Goal: Check status

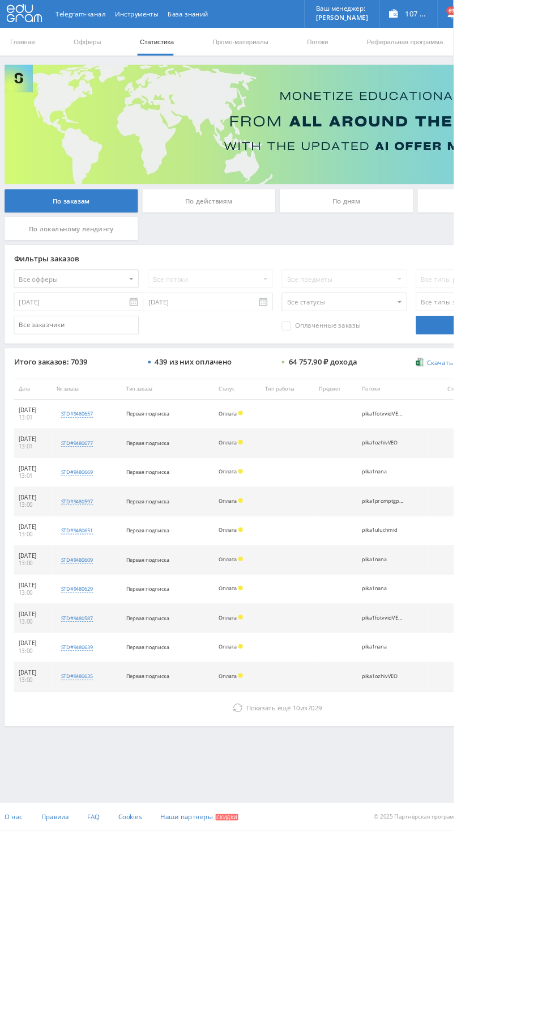
click at [398, 239] on div "По дням" at bounding box center [424, 246] width 163 height 28
click at [0, 0] on input "По дням" at bounding box center [0, 0] width 0 height 0
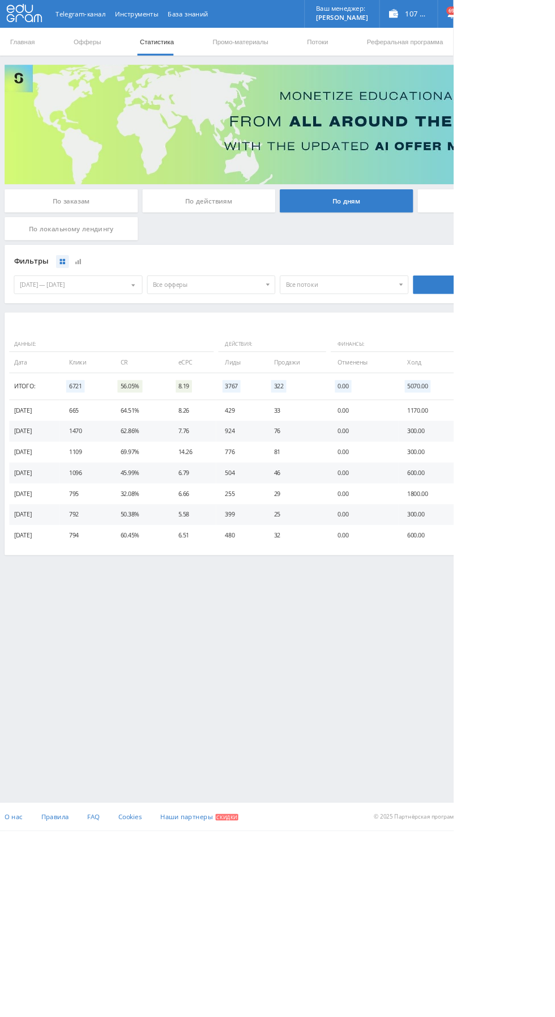
click at [82, 273] on div "По локальному лендингу" at bounding box center [87, 280] width 163 height 28
click at [0, 0] on input "По локальному лендингу" at bounding box center [0, 0] width 0 height 0
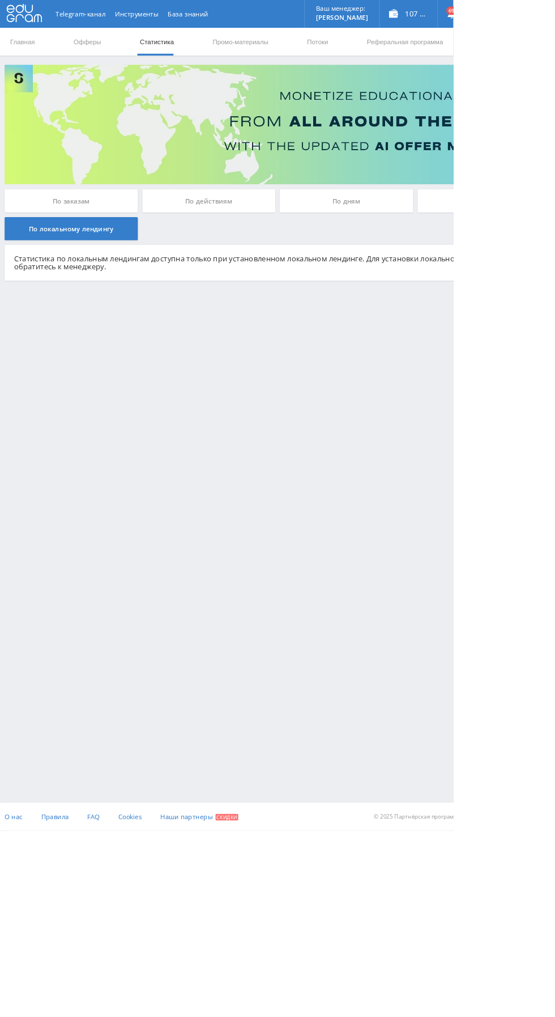
click at [68, 251] on div "По заказам" at bounding box center [87, 246] width 163 height 28
click at [0, 0] on input "По заказам" at bounding box center [0, 0] width 0 height 0
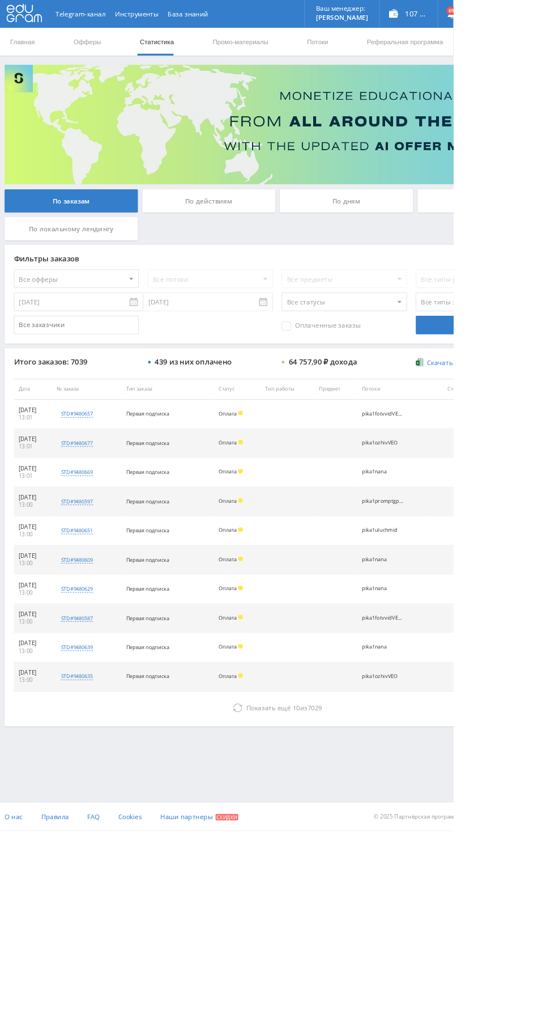
click at [248, 873] on button "Показать ещё 10 из 7029" at bounding box center [340, 866] width 646 height 23
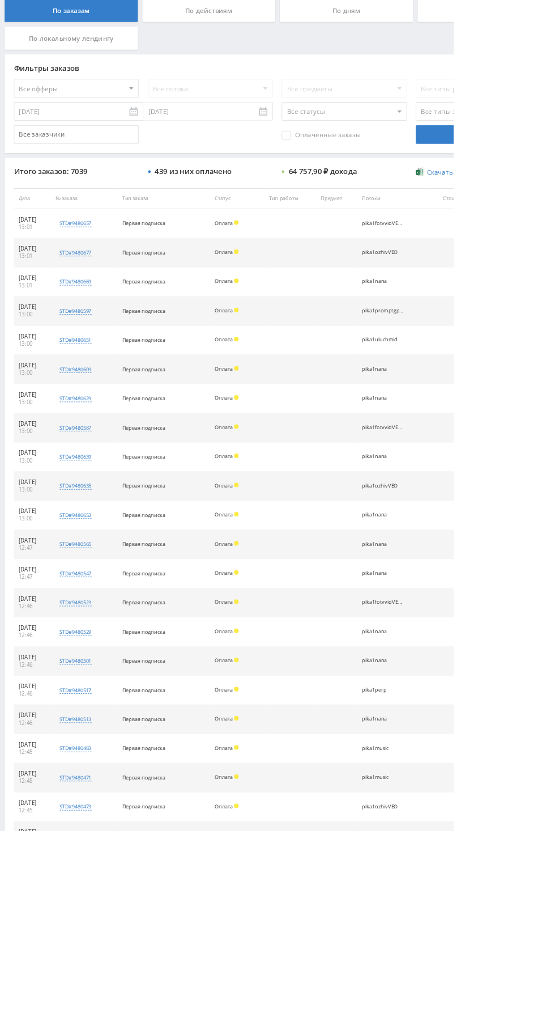
scroll to position [448, 0]
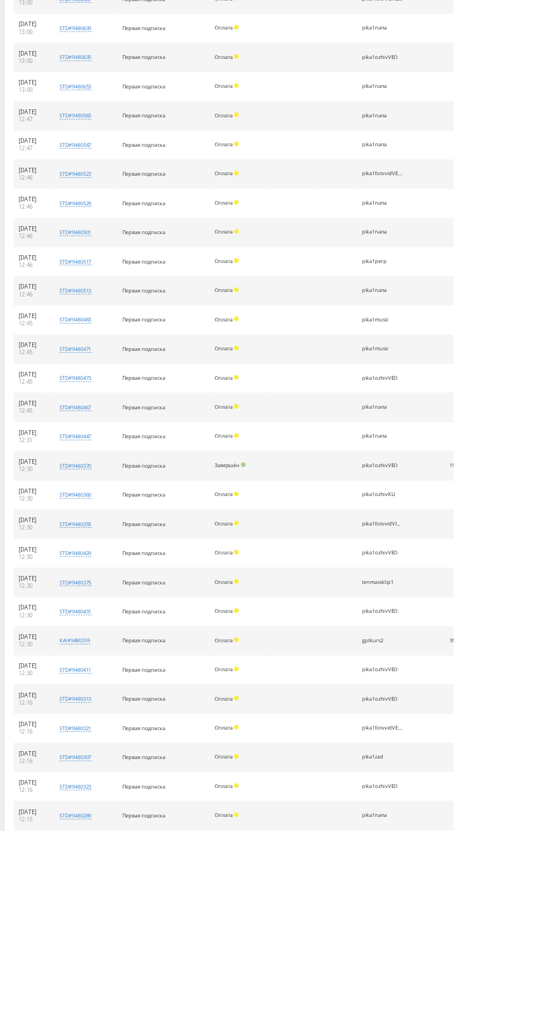
scroll to position [804, 0]
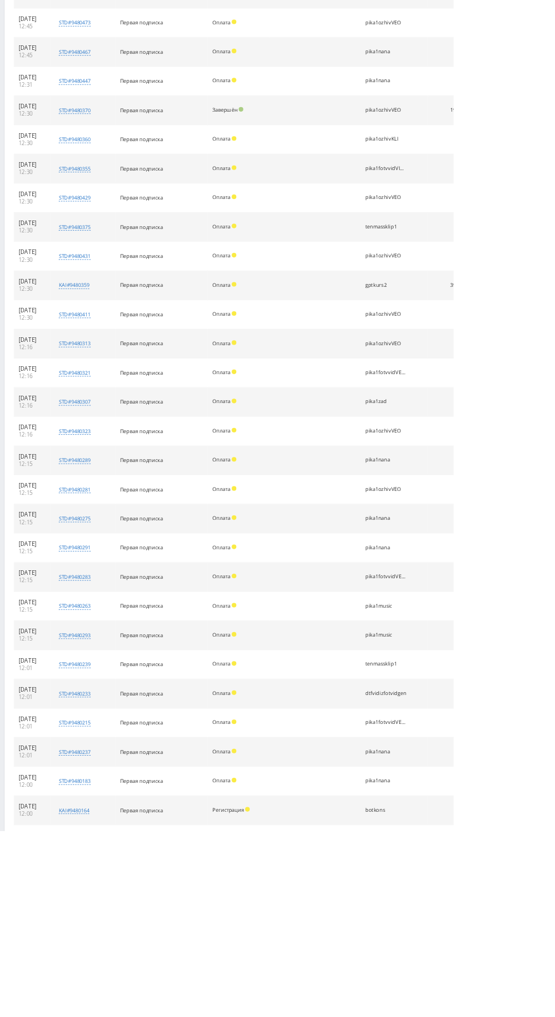
scroll to position [1193, 0]
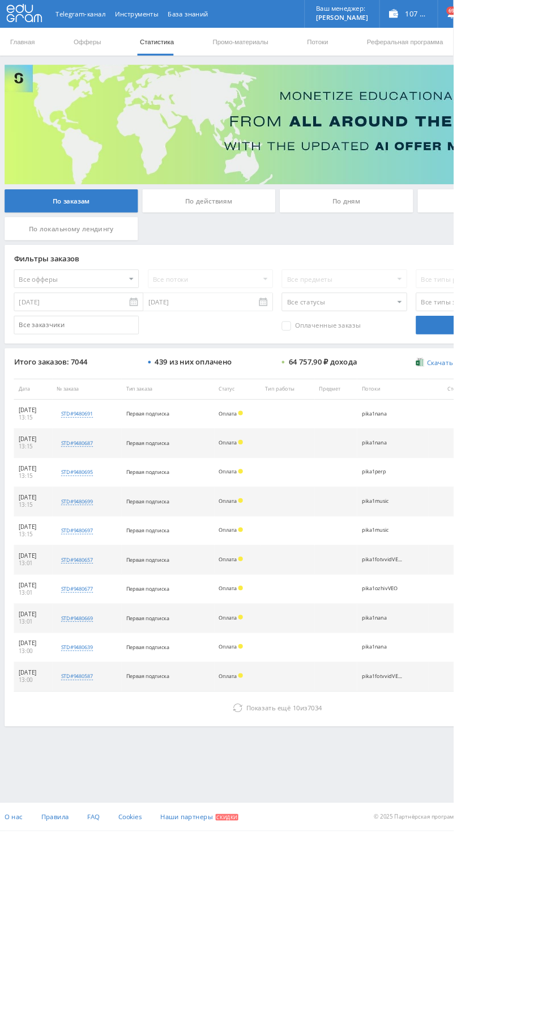
click at [459, 252] on div "По дням" at bounding box center [424, 246] width 163 height 28
click at [0, 0] on input "По дням" at bounding box center [0, 0] width 0 height 0
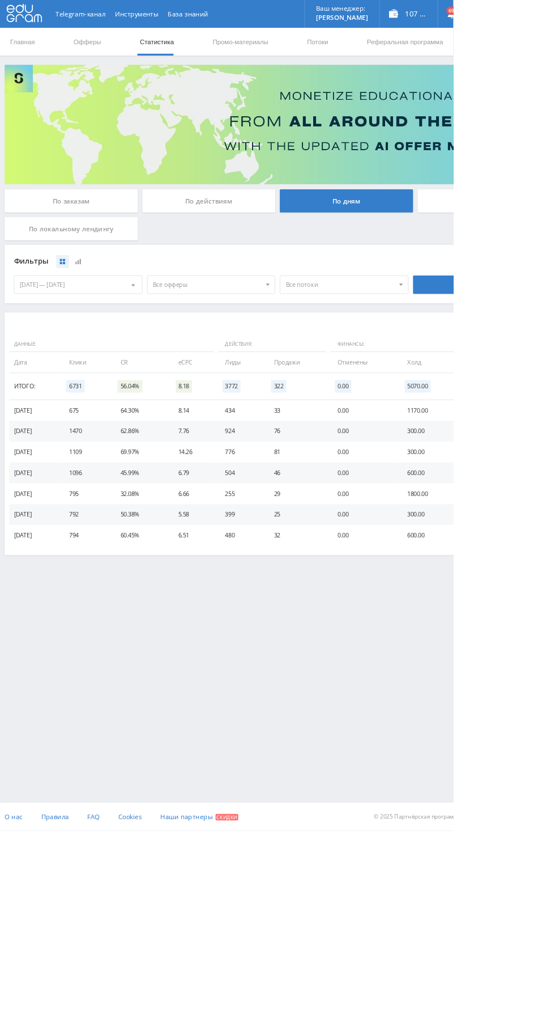
click at [527, 20] on div "107 112,00 ₽" at bounding box center [500, 17] width 71 height 34
